Goal: Task Accomplishment & Management: Use online tool/utility

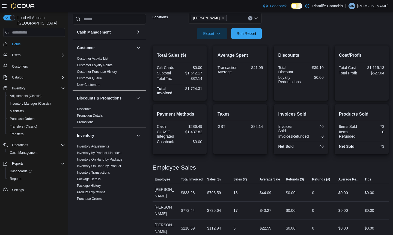
scroll to position [208, 0]
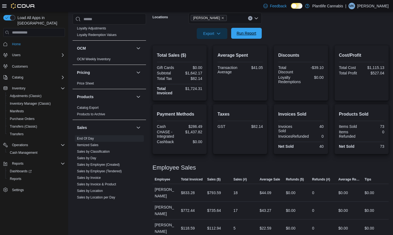
click at [234, 32] on button "Run Report" at bounding box center [246, 33] width 31 height 11
click at [111, 171] on link "Sales by Employee (Tendered)" at bounding box center [99, 172] width 45 height 4
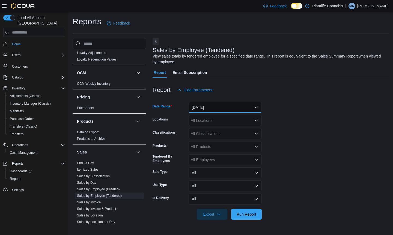
click at [220, 112] on button "[DATE]" at bounding box center [225, 107] width 73 height 11
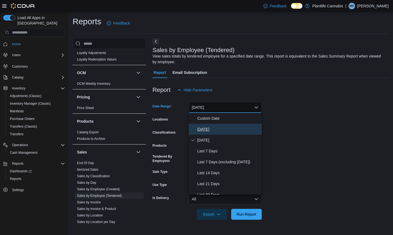
click at [215, 132] on span "[DATE]" at bounding box center [228, 129] width 62 height 7
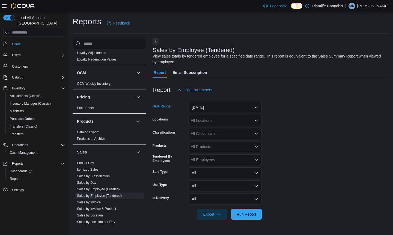
click at [220, 124] on div "All Locations" at bounding box center [225, 120] width 73 height 11
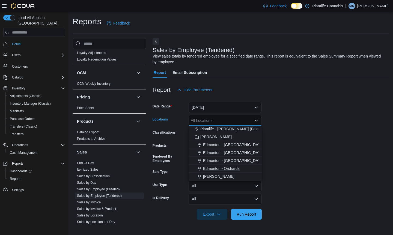
scroll to position [10, 0]
click at [215, 174] on div "[PERSON_NAME]" at bounding box center [225, 175] width 67 height 5
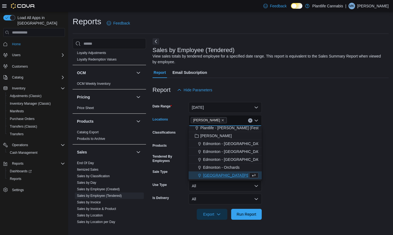
click at [279, 181] on form "Date Range [DATE] Locations [GEOGRAPHIC_DATA] Combo box. Selected. [GEOGRAPHIC_…" at bounding box center [271, 158] width 236 height 125
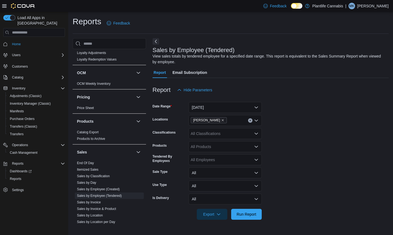
click at [228, 136] on div "All Classifications" at bounding box center [225, 133] width 73 height 11
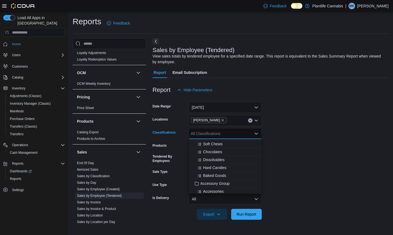
scroll to position [43, 0]
click at [213, 180] on span "Accessory Group" at bounding box center [214, 179] width 29 height 5
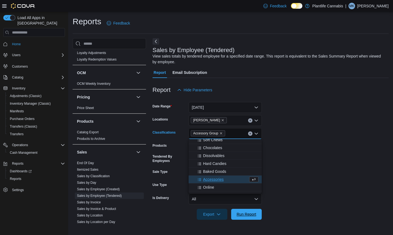
drag, startPoint x: 248, startPoint y: 216, endPoint x: 276, endPoint y: 179, distance: 46.7
click at [248, 216] on span "Run Report" at bounding box center [247, 214] width 20 height 5
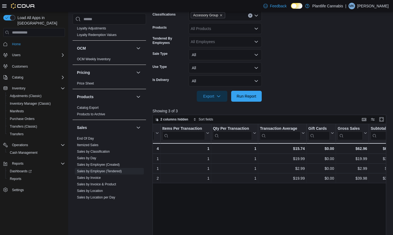
scroll to position [0, 135]
click at [89, 139] on link "End Of Day" at bounding box center [85, 139] width 17 height 4
click at [89, 116] on link "Products to Archive" at bounding box center [91, 115] width 28 height 4
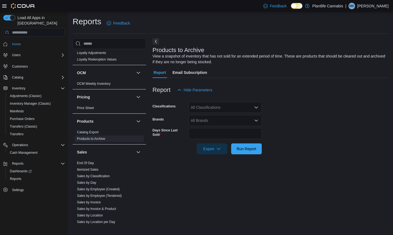
click at [217, 109] on div "All Classifications" at bounding box center [225, 107] width 73 height 11
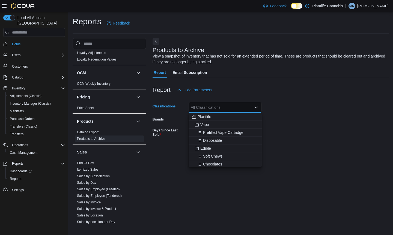
click at [246, 96] on div at bounding box center [271, 99] width 236 height 7
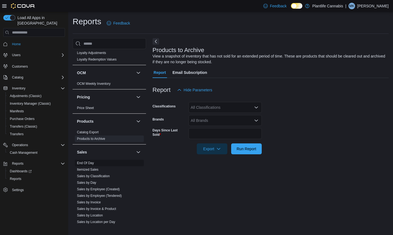
click at [89, 163] on link "End Of Day" at bounding box center [85, 163] width 17 height 4
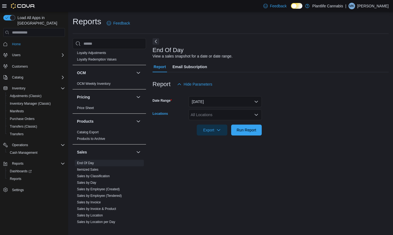
click at [238, 119] on div "All Locations" at bounding box center [225, 115] width 73 height 11
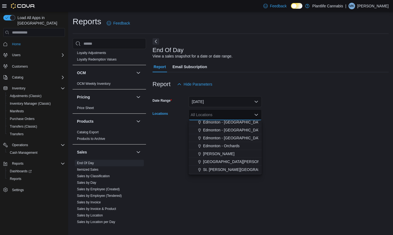
scroll to position [26, 0]
click at [210, 155] on span "[PERSON_NAME]" at bounding box center [218, 153] width 31 height 5
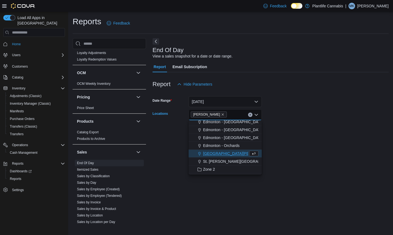
click at [344, 138] on div at bounding box center [271, 139] width 236 height 7
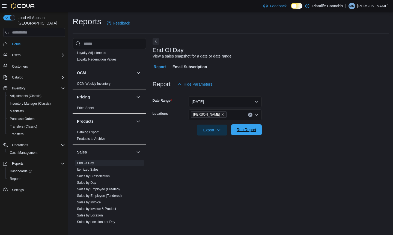
click at [247, 130] on span "Run Report" at bounding box center [247, 129] width 20 height 5
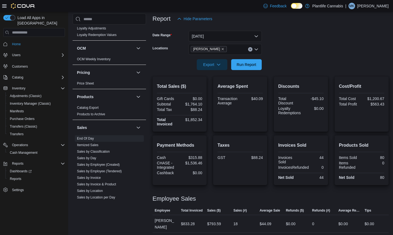
scroll to position [97, 0]
